Goal: Task Accomplishment & Management: Use online tool/utility

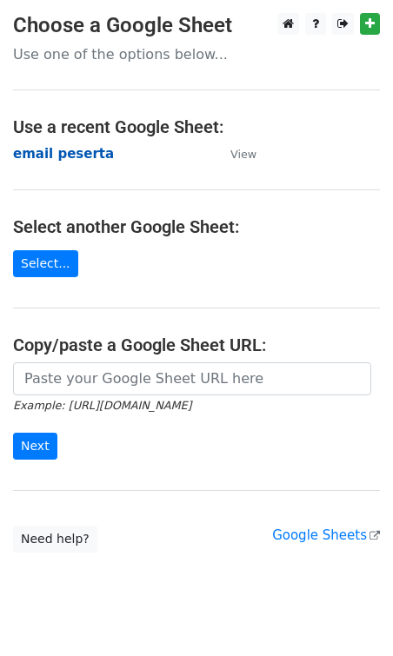
click at [74, 154] on strong "email peserta" at bounding box center [63, 154] width 101 height 16
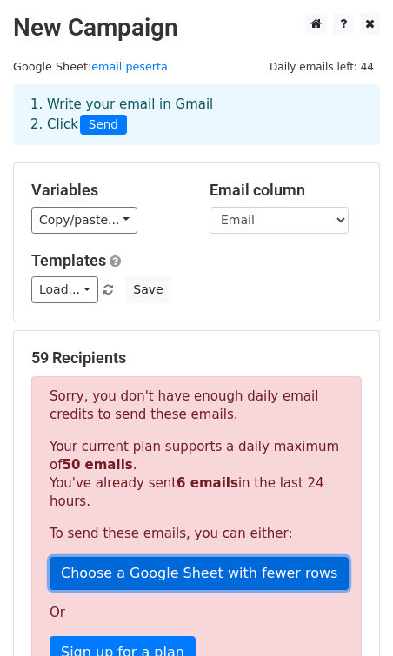
click at [155, 573] on link "Choose a Google Sheet with fewer rows" at bounding box center [198, 573] width 299 height 33
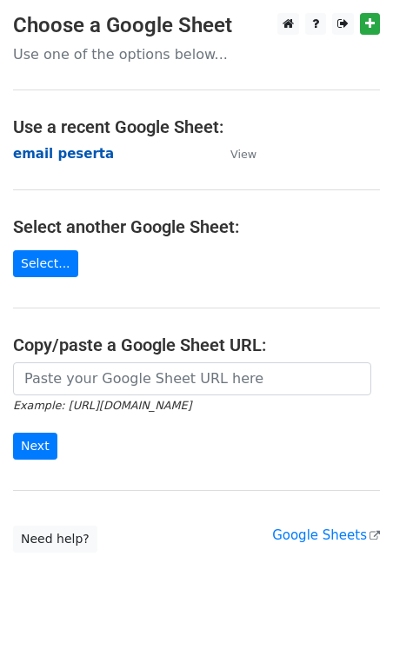
click at [58, 154] on strong "email peserta" at bounding box center [63, 154] width 101 height 16
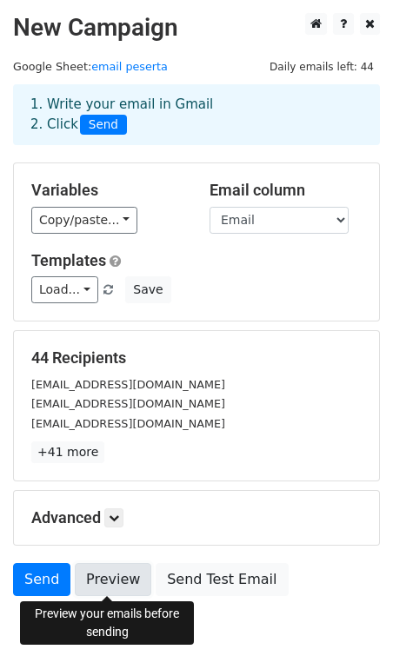
click at [115, 581] on link "Preview" at bounding box center [113, 579] width 76 height 33
click at [114, 580] on link "Preview" at bounding box center [113, 579] width 76 height 33
click at [136, 63] on link "email peserta" at bounding box center [129, 66] width 76 height 13
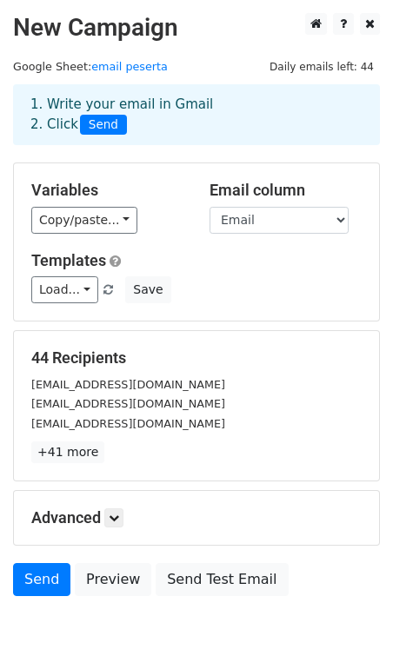
click at [303, 66] on span "Daily emails left: 44" at bounding box center [321, 66] width 116 height 19
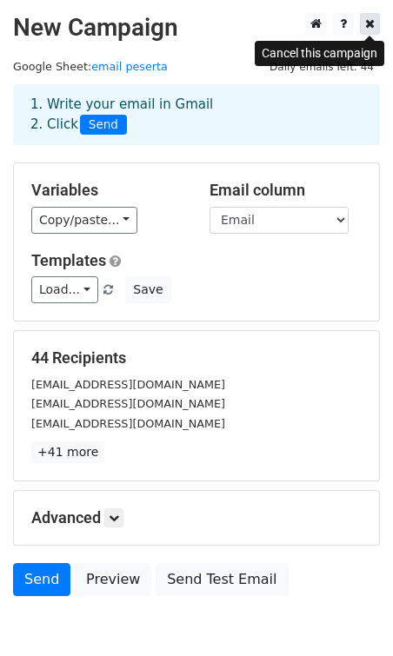
click at [375, 24] on link at bounding box center [370, 24] width 20 height 22
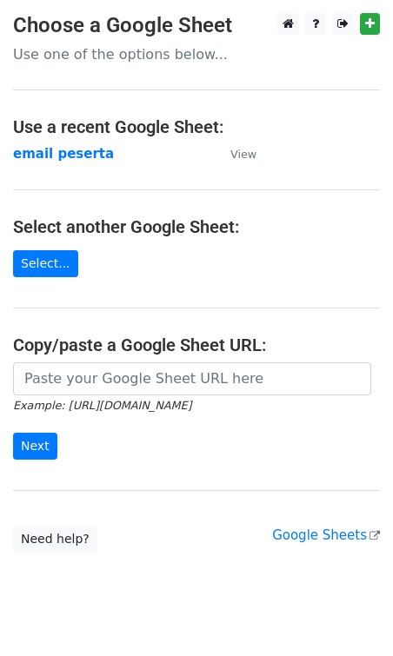
click at [171, 133] on h4 "Use a recent Google Sheet:" at bounding box center [196, 126] width 366 height 21
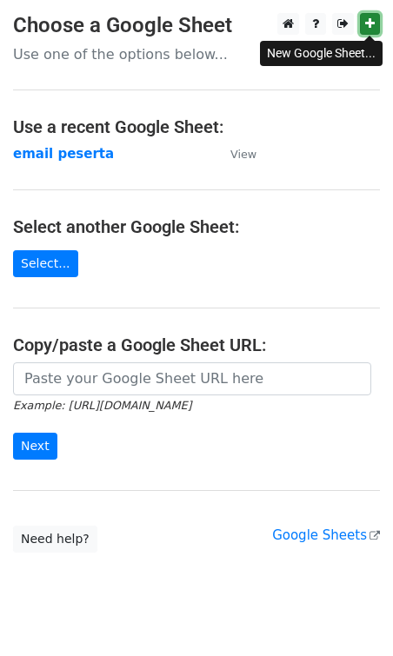
click at [366, 17] on link at bounding box center [370, 24] width 20 height 22
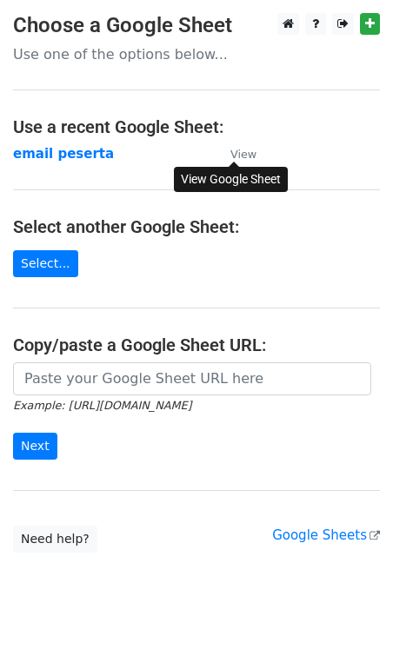
click at [243, 156] on small "View" at bounding box center [243, 154] width 26 height 13
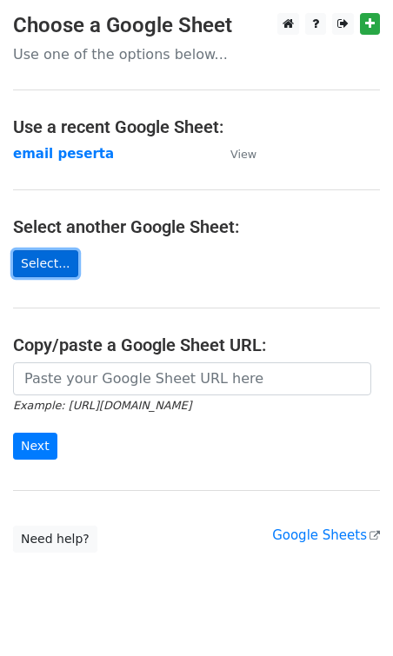
click at [46, 254] on link "Select..." at bounding box center [45, 263] width 65 height 27
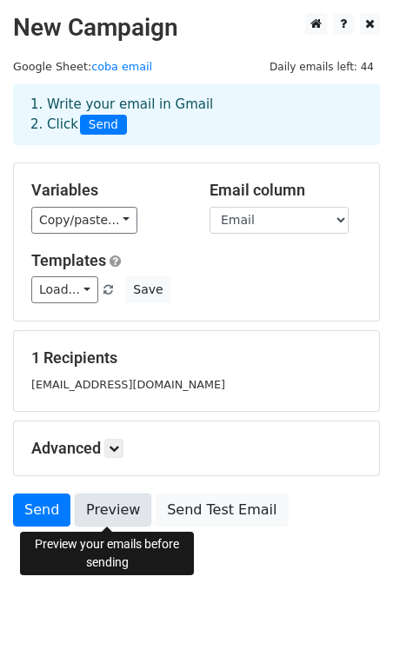
click at [113, 502] on link "Preview" at bounding box center [113, 509] width 76 height 33
click at [119, 505] on link "Preview" at bounding box center [113, 509] width 76 height 33
click at [112, 514] on link "Preview" at bounding box center [113, 509] width 76 height 33
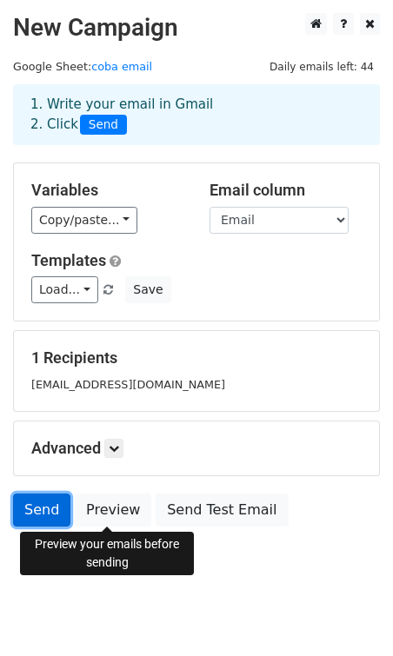
click at [39, 509] on link "Send" at bounding box center [41, 509] width 57 height 33
